Goal: Task Accomplishment & Management: Complete application form

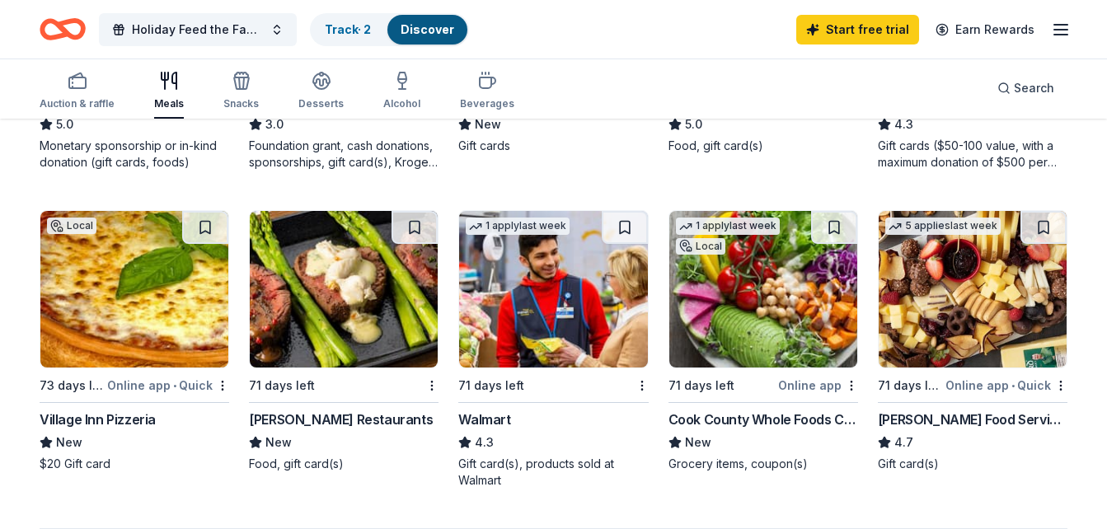
scroll to position [1035, 0]
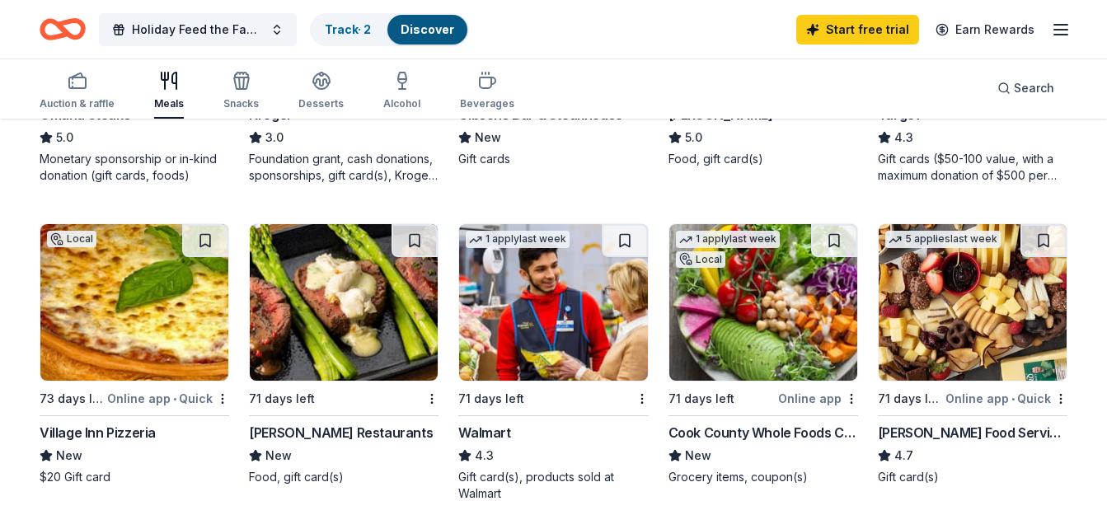
click at [569, 303] on img at bounding box center [553, 302] width 188 height 157
click at [913, 424] on div "Gordon Food Service Store" at bounding box center [973, 433] width 190 height 20
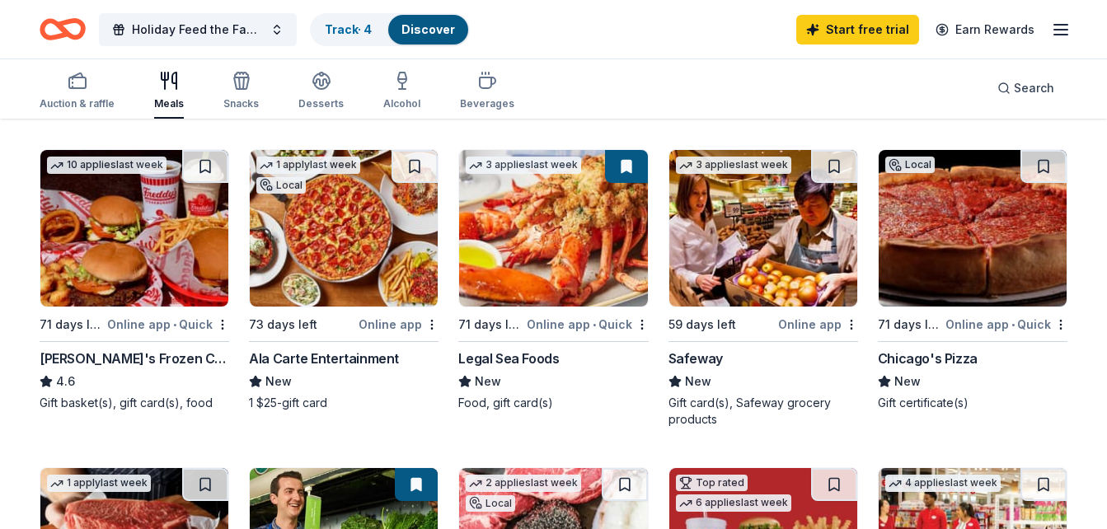
scroll to position [489, 0]
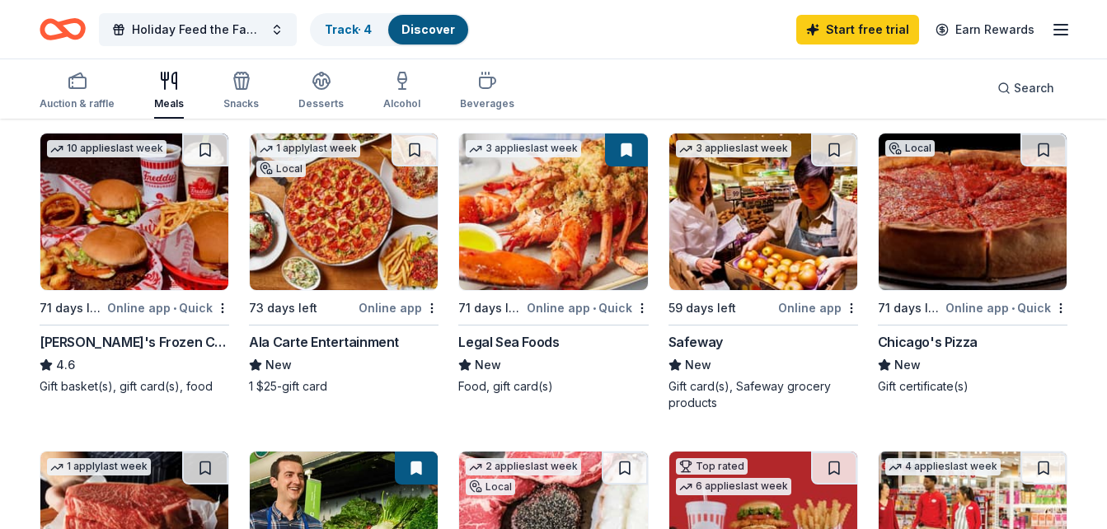
click at [136, 200] on img at bounding box center [134, 212] width 188 height 157
click at [106, 236] on img at bounding box center [134, 212] width 188 height 157
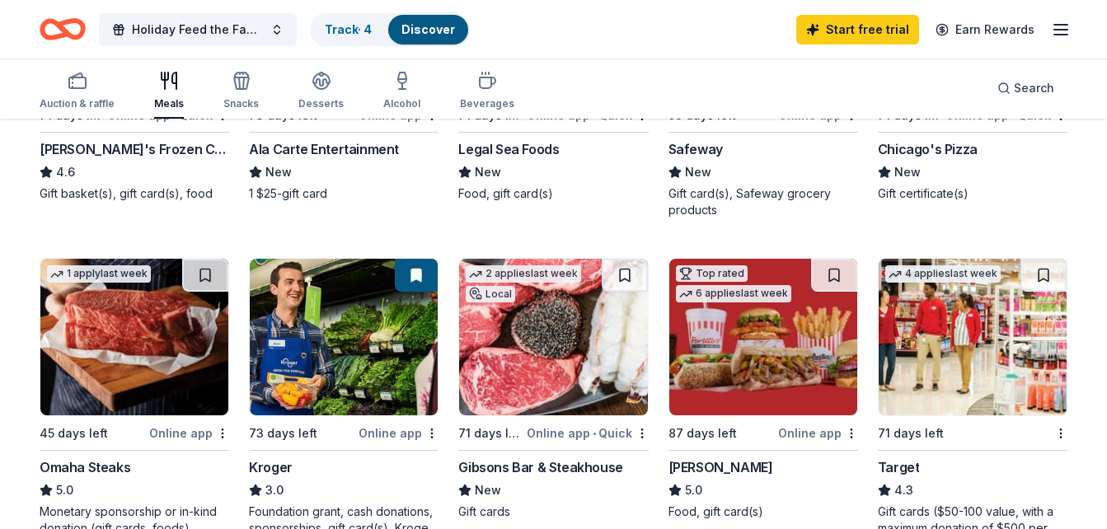
scroll to position [683, 0]
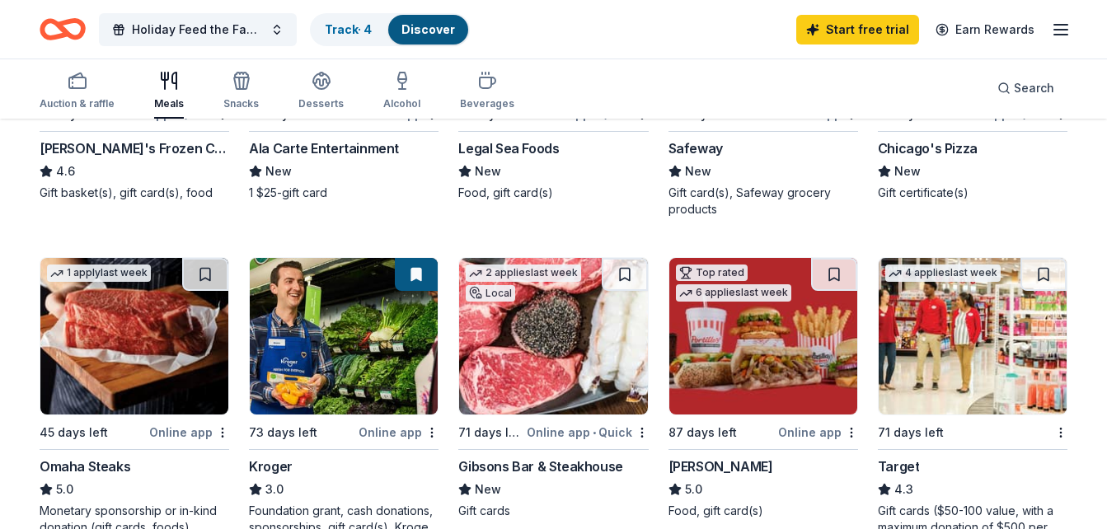
click at [107, 479] on div "Omaha Steaks 5.0 Monetary sponsorship or in-kind donation (gift cards, foods)" at bounding box center [135, 496] width 190 height 79
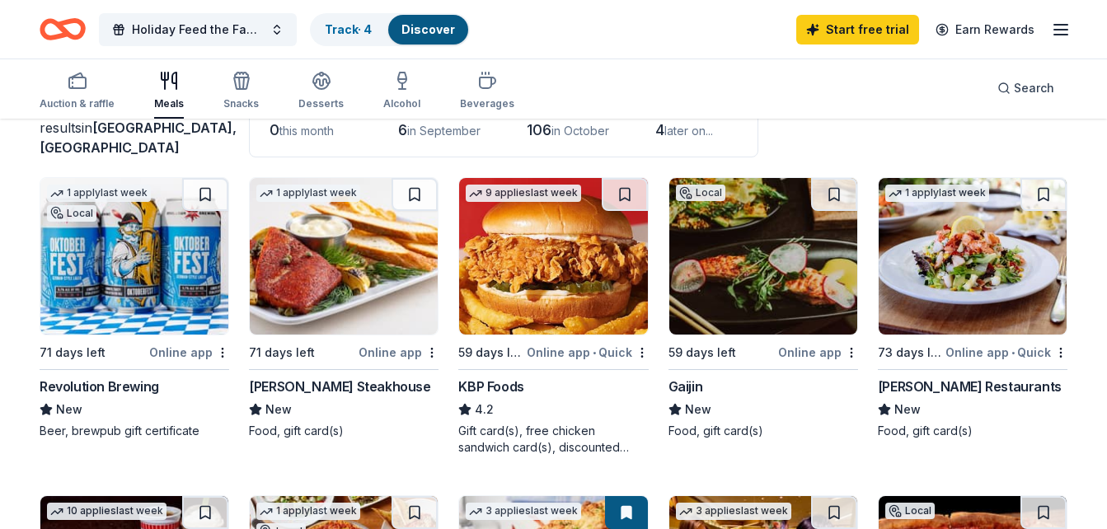
scroll to position [0, 0]
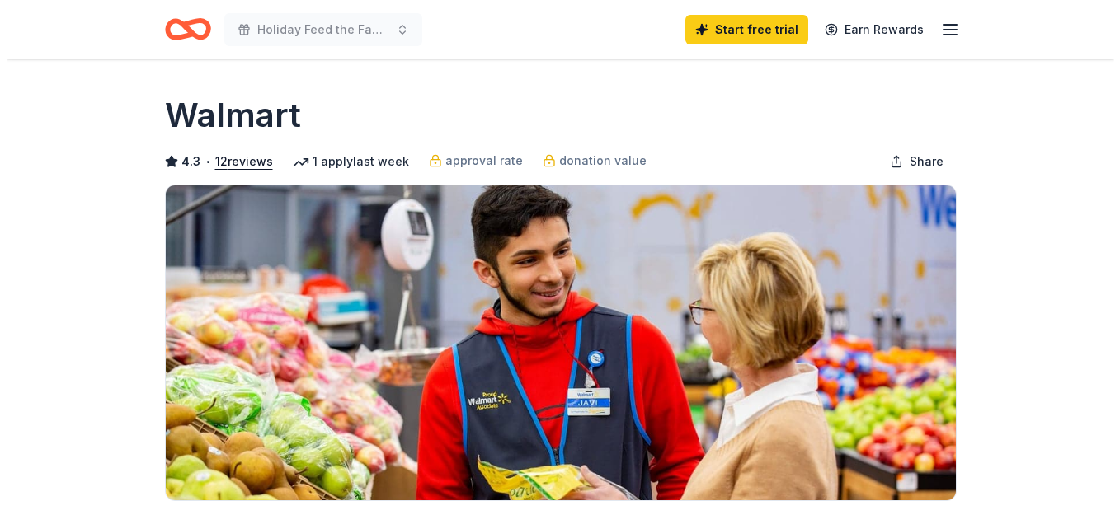
scroll to position [182, 0]
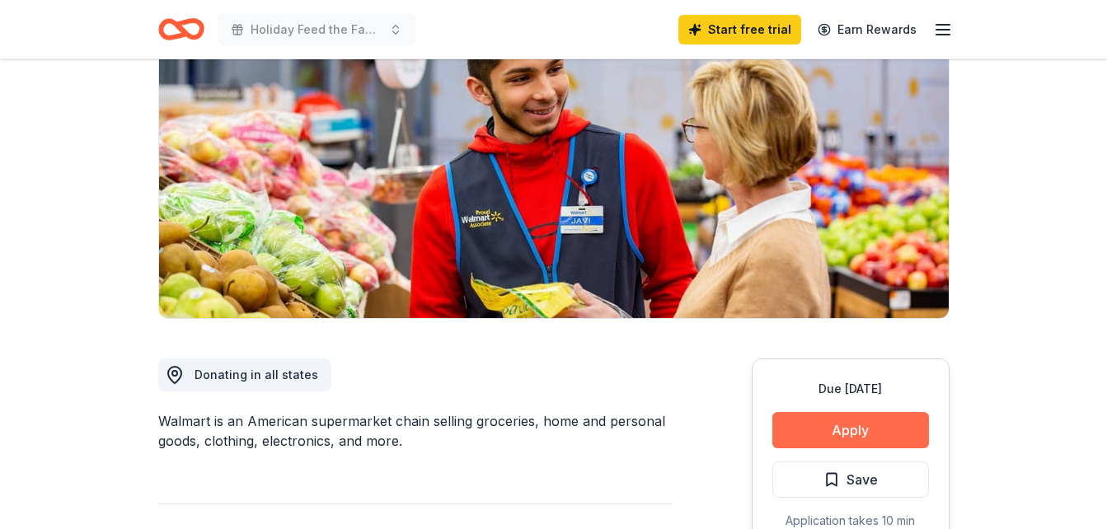
click at [817, 421] on button "Apply" at bounding box center [851, 430] width 157 height 36
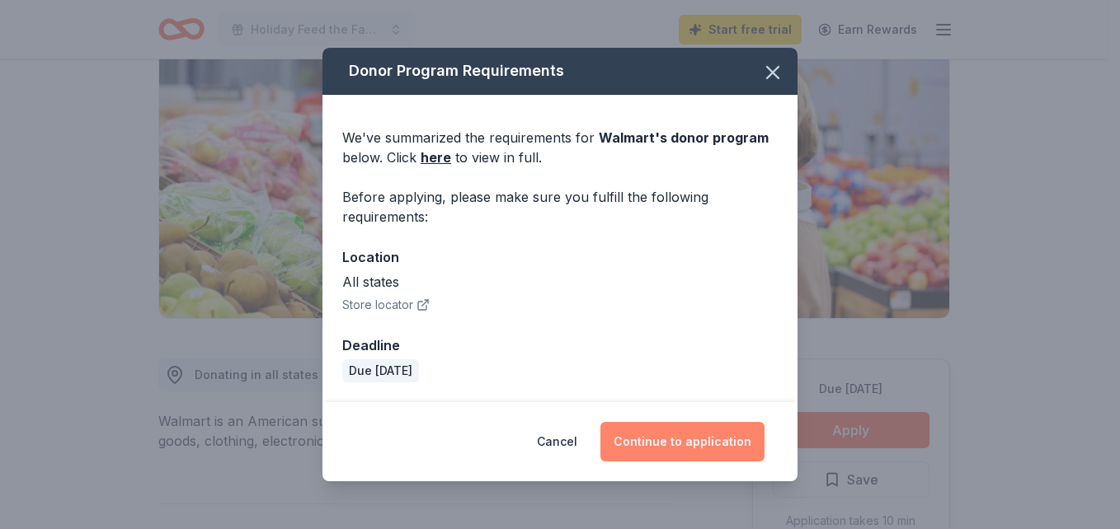
click at [698, 441] on button "Continue to application" at bounding box center [682, 442] width 164 height 40
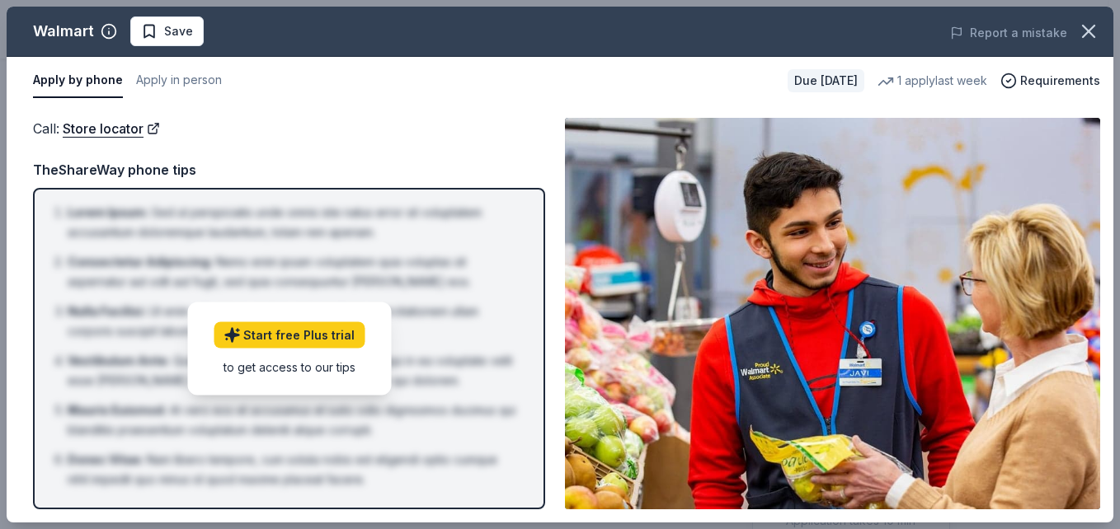
click at [270, 117] on div "Call : Store locator Call : Store locator TheShareWay phone tips Lorem Ipsum : …" at bounding box center [560, 314] width 1107 height 418
click at [186, 74] on button "Apply in person" at bounding box center [179, 80] width 86 height 35
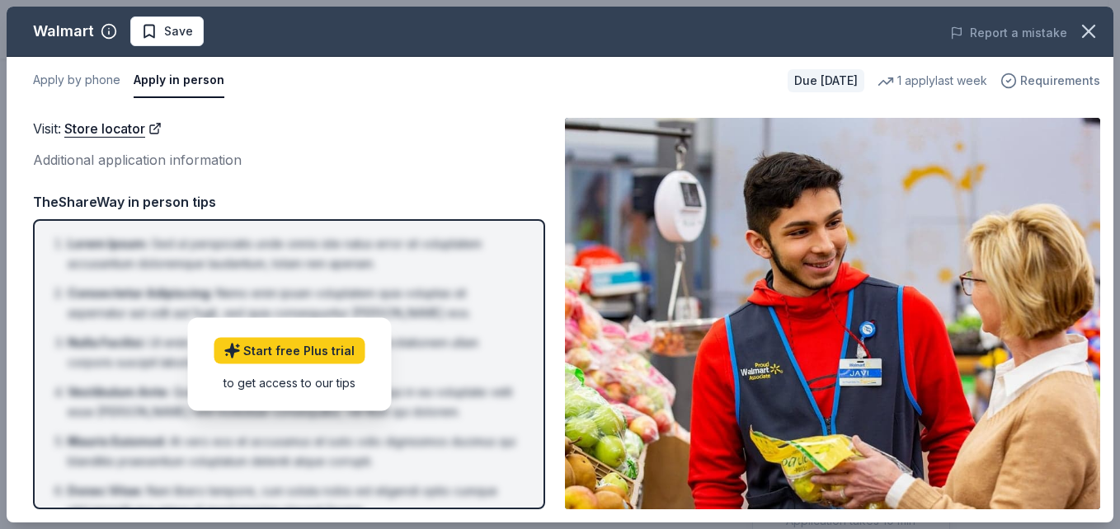
click at [1063, 83] on span "Requirements" at bounding box center [1060, 81] width 80 height 20
click at [440, 121] on div "Visit : Store locator" at bounding box center [289, 128] width 512 height 21
click at [189, 21] on span "Save" at bounding box center [178, 31] width 29 height 20
click at [93, 77] on button "Apply by phone" at bounding box center [76, 80] width 87 height 35
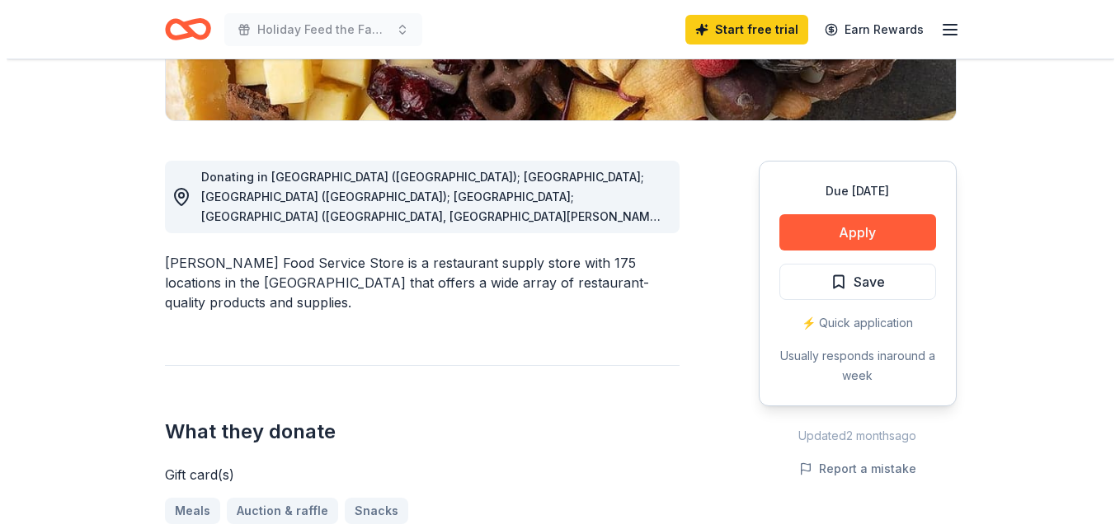
scroll to position [381, 0]
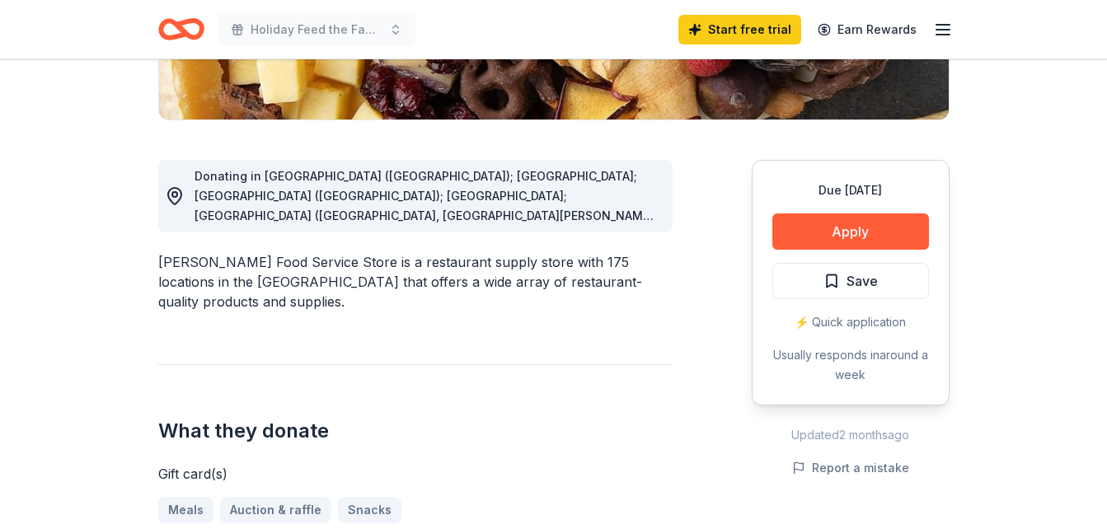
click at [864, 210] on div "Due in 71 days Apply Save ⚡️ Quick application Usually responds in around a week" at bounding box center [851, 283] width 198 height 246
click at [859, 236] on button "Apply" at bounding box center [851, 232] width 157 height 36
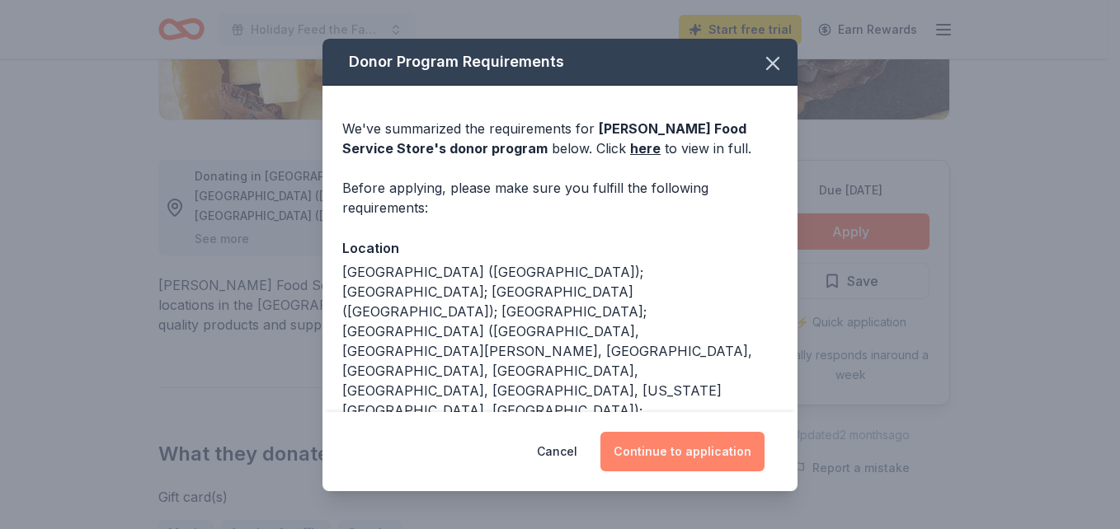
click at [671, 442] on button "Continue to application" at bounding box center [682, 452] width 164 height 40
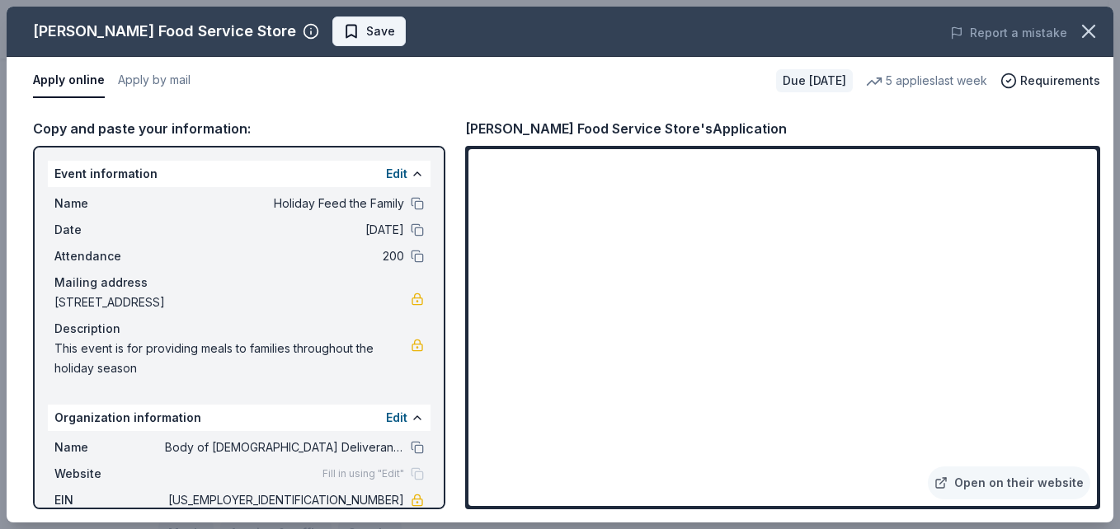
click at [366, 26] on span "Save" at bounding box center [380, 31] width 29 height 20
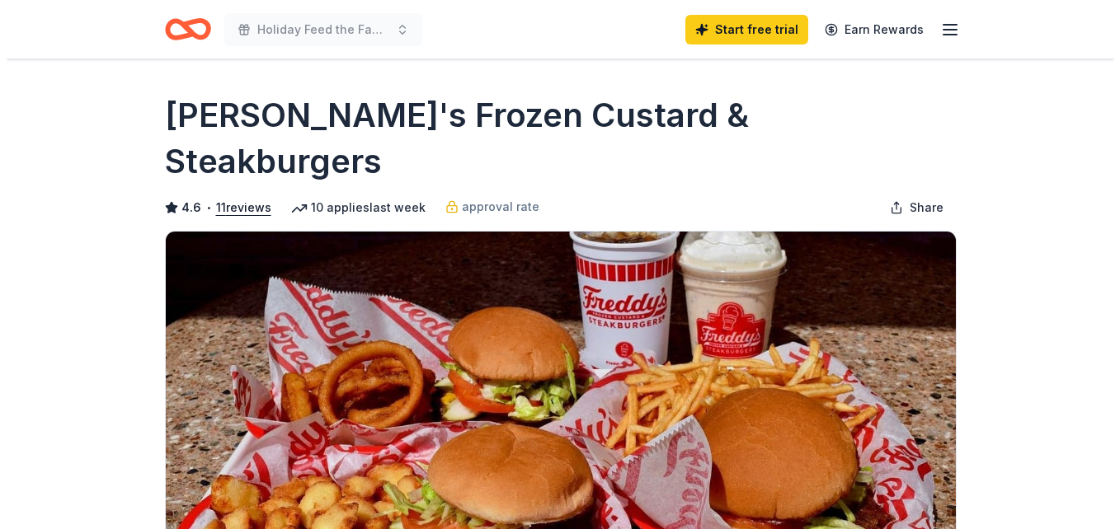
scroll to position [282, 0]
